Goal: Obtain resource: Download file/media

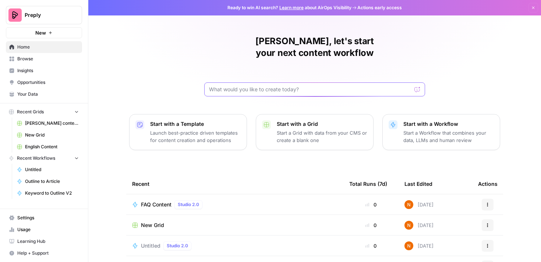
click at [244, 86] on input "text" at bounding box center [310, 89] width 202 height 7
click at [30, 64] on link "Browse" at bounding box center [44, 59] width 76 height 12
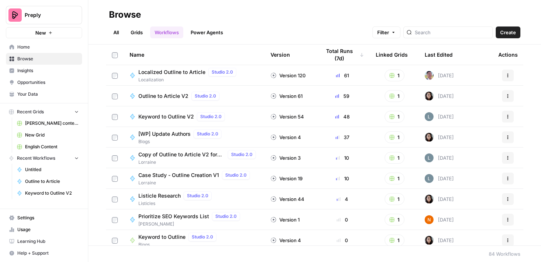
click at [138, 35] on link "Grids" at bounding box center [136, 32] width 21 height 12
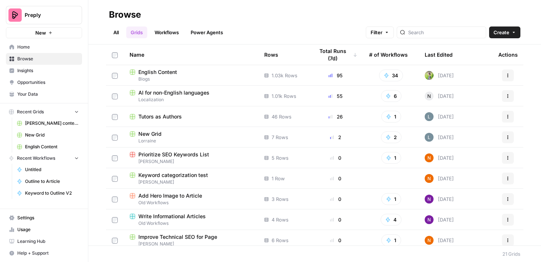
click at [188, 93] on span "AI for non-English languages" at bounding box center [173, 92] width 71 height 7
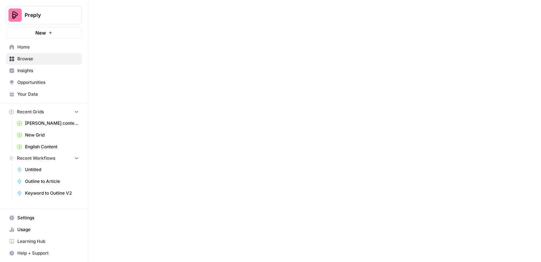
click at [188, 93] on div at bounding box center [314, 131] width 452 height 262
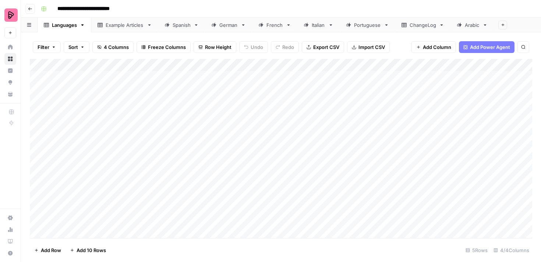
click at [176, 30] on link "Spanish" at bounding box center [181, 25] width 47 height 15
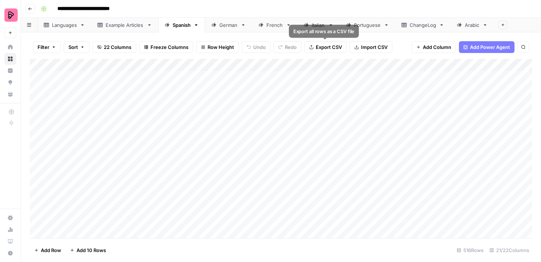
click at [331, 50] on span "Export CSV" at bounding box center [329, 46] width 26 height 7
